Goal: Task Accomplishment & Management: Complete application form

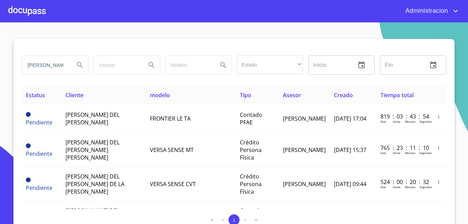
scroll to position [237, 0]
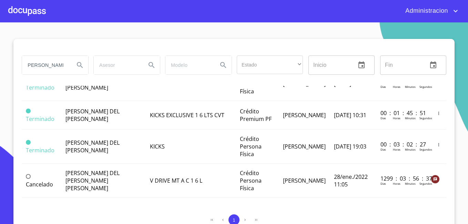
click at [39, 66] on input "[PERSON_NAME] DEL [PERSON_NAME]" at bounding box center [45, 65] width 47 height 19
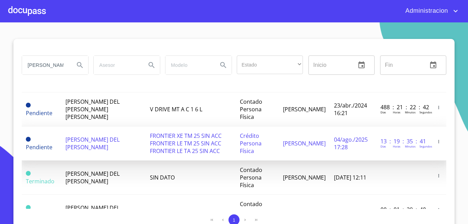
click at [194, 133] on span "FRONTIER XE TM 25 SIN ACC FRONTIER LE TM 25 SIN ACC FRONTIER LE TA 25 SIN ACC" at bounding box center [186, 143] width 72 height 23
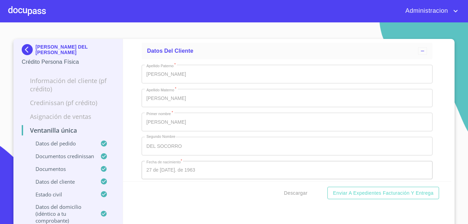
scroll to position [2466, 0]
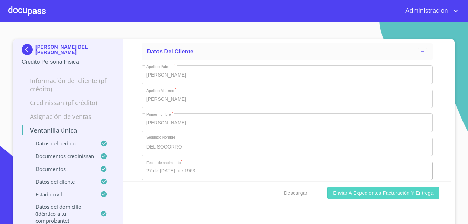
click at [366, 196] on span "Enviar a Expedientes Facturación y Entrega" at bounding box center [383, 193] width 101 height 9
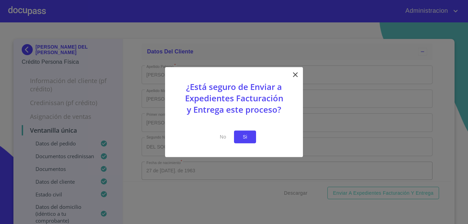
click at [244, 135] on span "Si" at bounding box center [244, 137] width 11 height 9
